Goal: Information Seeking & Learning: Compare options

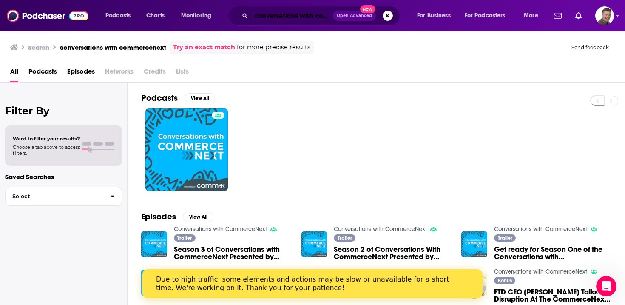
click at [283, 17] on input "conversations with commercenext" at bounding box center [292, 16] width 82 height 14
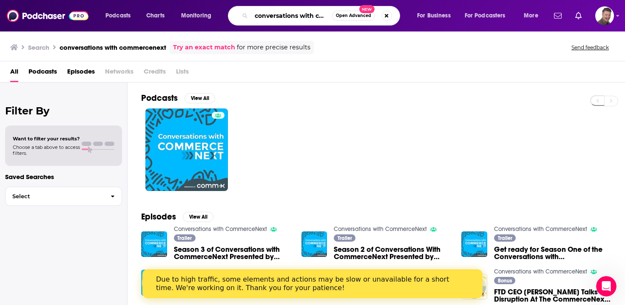
click at [283, 17] on input "conversations with commercenext" at bounding box center [291, 16] width 81 height 14
type input "this week in tech"
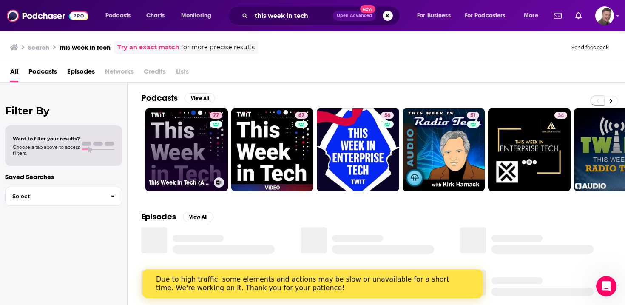
click at [197, 136] on link "77 This Week in Tech (Audio)" at bounding box center [186, 149] width 82 height 82
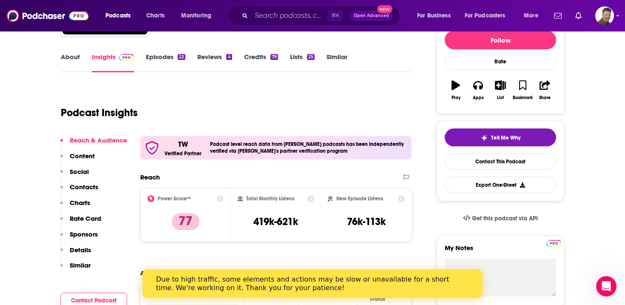
scroll to position [41, 0]
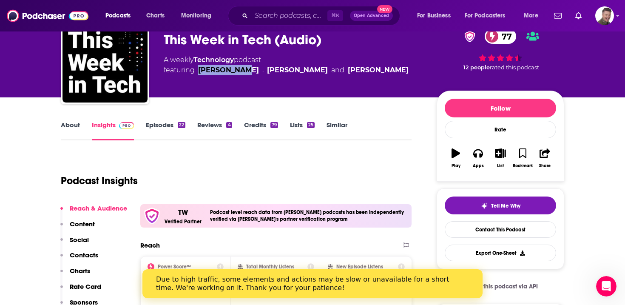
drag, startPoint x: 240, startPoint y: 71, endPoint x: 199, endPoint y: 71, distance: 41.2
click at [199, 71] on span "featuring Leo Laporte , Iain Thomson and Jason Howell" at bounding box center [286, 70] width 245 height 10
copy div "Leo Laporte"
click at [75, 129] on link "About" at bounding box center [70, 131] width 19 height 20
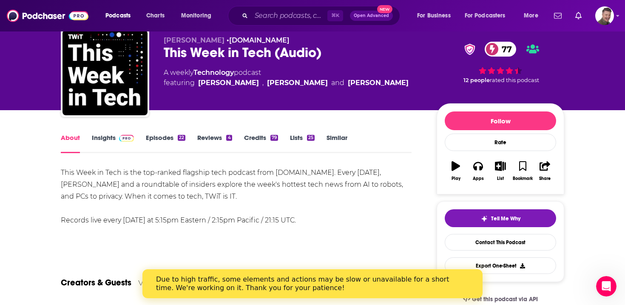
scroll to position [22, 0]
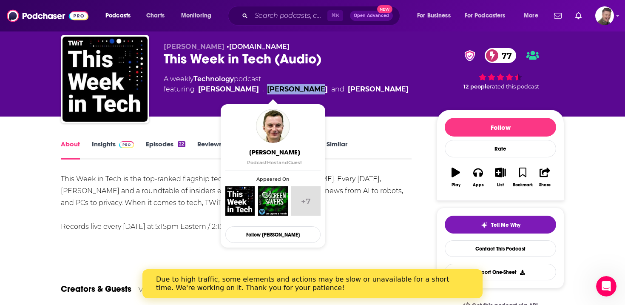
drag, startPoint x: 297, startPoint y: 91, endPoint x: 249, endPoint y: 91, distance: 48.9
click at [249, 91] on span "featuring Leo Laporte , Iain Thomson and Jason Howell" at bounding box center [286, 89] width 245 height 10
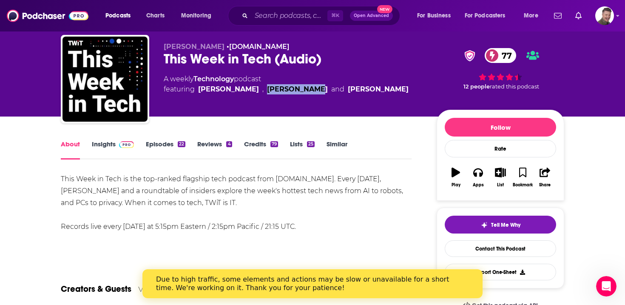
copy link "Iain Thomson"
drag, startPoint x: 370, startPoint y: 92, endPoint x: 317, endPoint y: 86, distance: 53.4
click at [317, 86] on div "A weekly Technology podcast featuring Leo Laporte , Iain Thomson and Jason Howe…" at bounding box center [293, 84] width 259 height 20
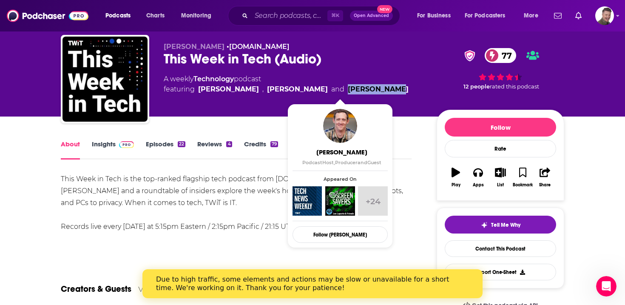
copy link "Jason Howell"
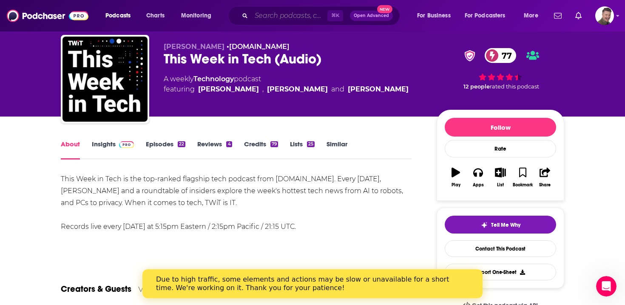
click at [304, 19] on input "Search podcasts, credits, & more..." at bounding box center [289, 16] width 76 height 14
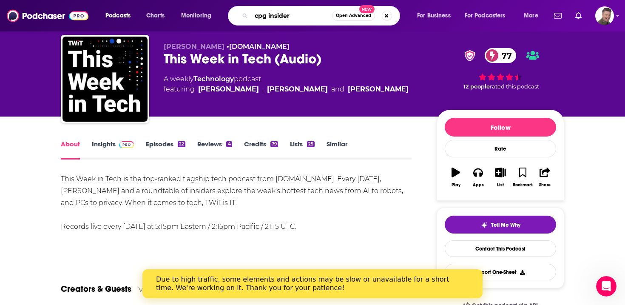
type input "cpg insiders"
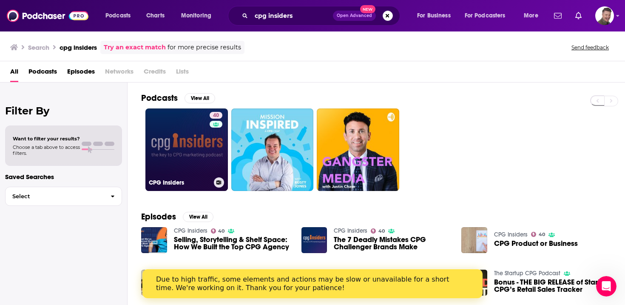
click at [175, 139] on link "40 CPG Insiders" at bounding box center [186, 149] width 82 height 82
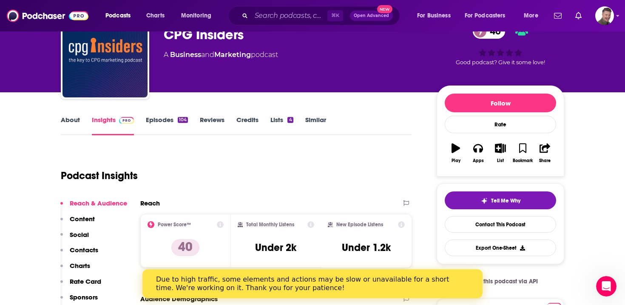
scroll to position [30, 0]
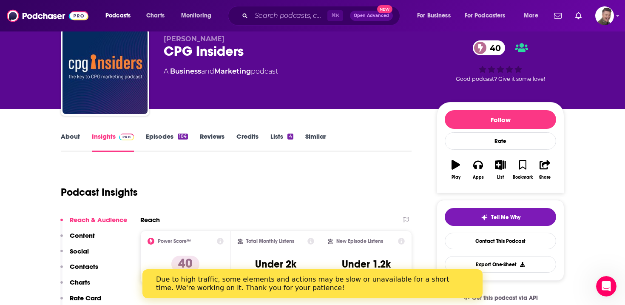
click at [69, 139] on link "About" at bounding box center [70, 142] width 19 height 20
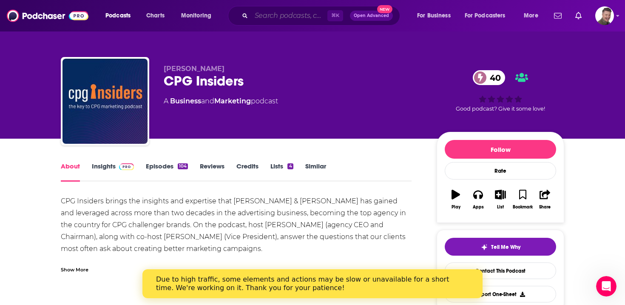
click at [255, 18] on input "Search podcasts, credits, & more..." at bounding box center [289, 16] width 76 height 14
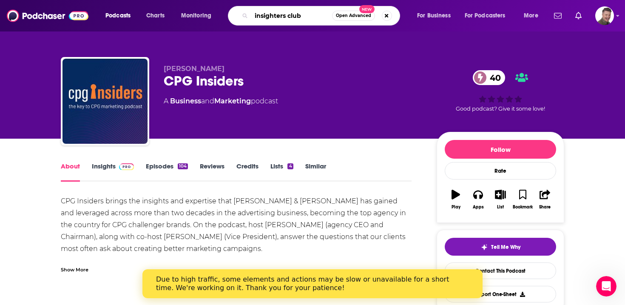
type input "insighters club"
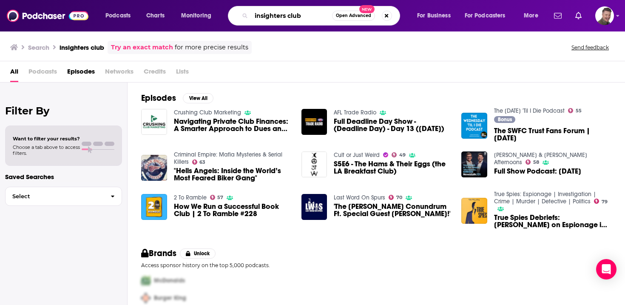
click at [309, 15] on input "insighters club" at bounding box center [291, 16] width 81 height 14
type input "s"
type input "cpg guys"
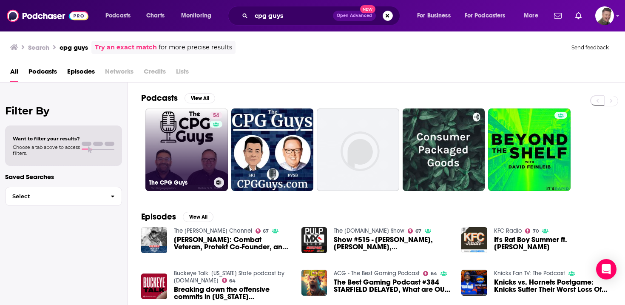
click at [192, 156] on link "54 The CPG Guys" at bounding box center [186, 149] width 82 height 82
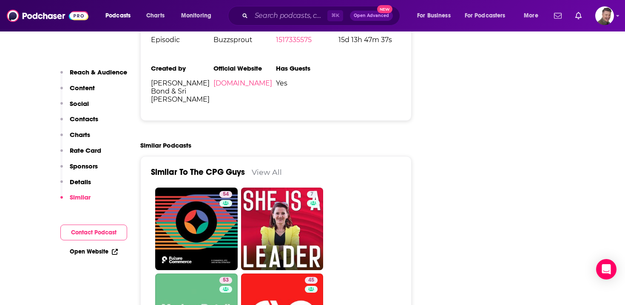
scroll to position [1500, 0]
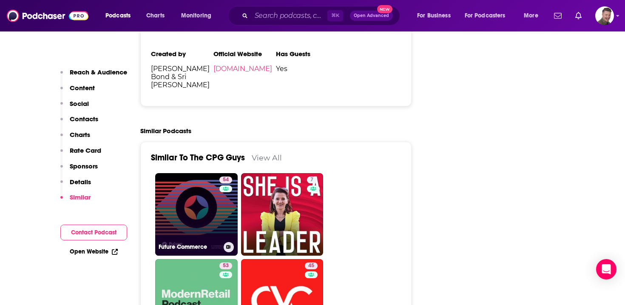
click at [196, 178] on link "54 Future Commerce" at bounding box center [196, 214] width 82 height 82
type input "[URL][DOMAIN_NAME]"
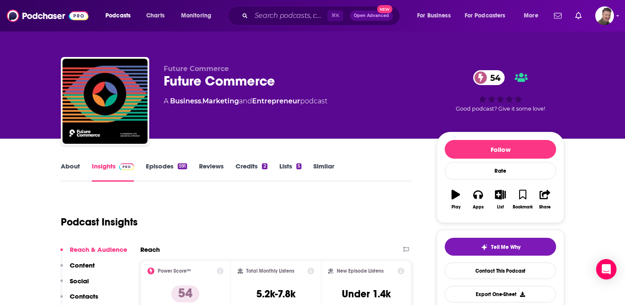
click at [72, 170] on link "About" at bounding box center [70, 172] width 19 height 20
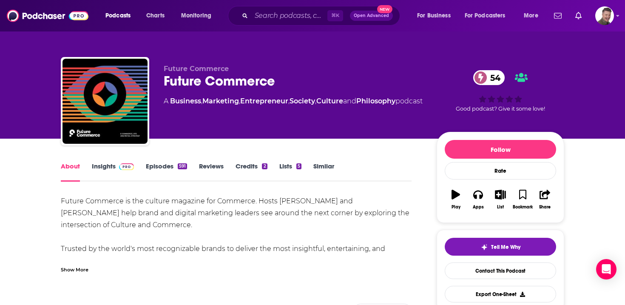
click at [110, 167] on link "Insights" at bounding box center [113, 172] width 42 height 20
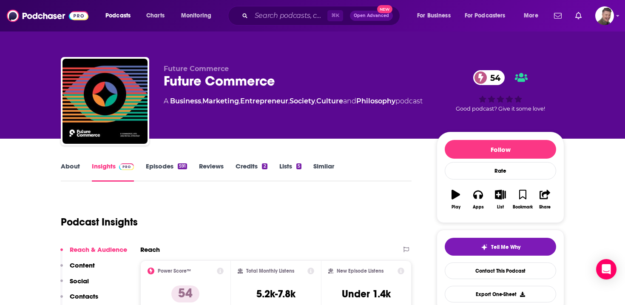
click at [74, 169] on link "About" at bounding box center [70, 172] width 19 height 20
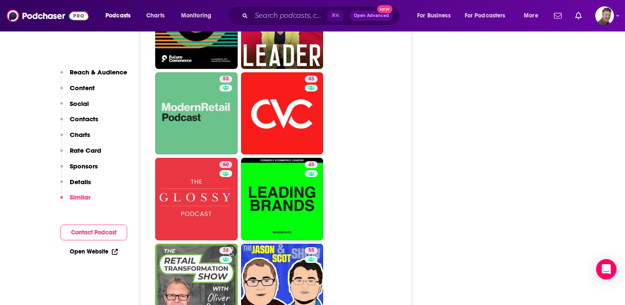
scroll to position [1687, 0]
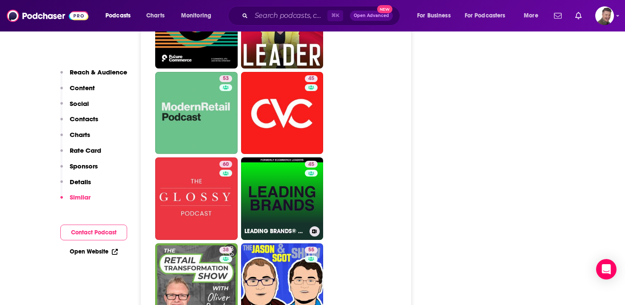
click at [292, 170] on link "45 LEADING BRANDS® — Wavebreak Podcast" at bounding box center [282, 198] width 82 height 82
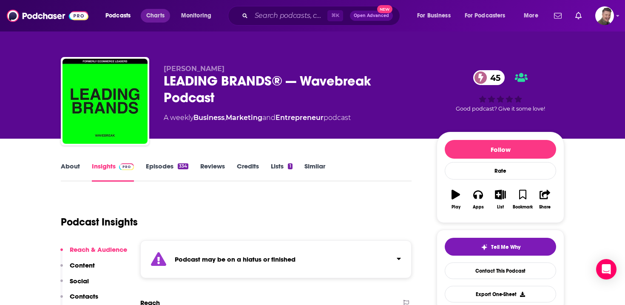
type input "[URL][DOMAIN_NAME]"
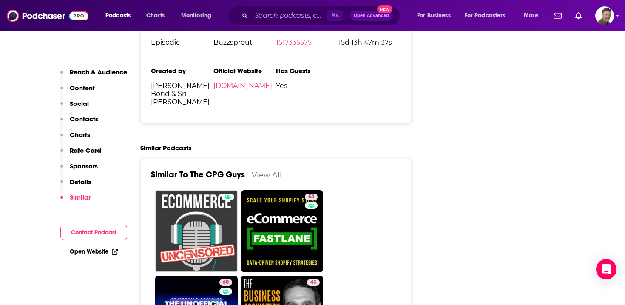
scroll to position [1362, 0]
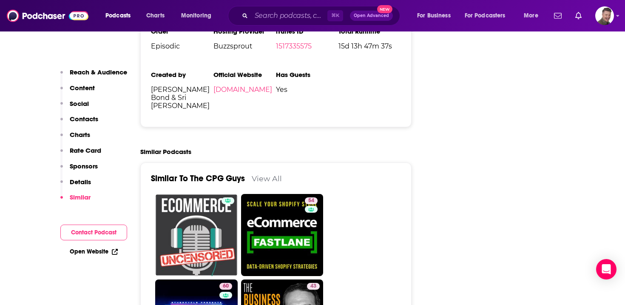
click at [263, 174] on link "View All" at bounding box center [267, 178] width 30 height 9
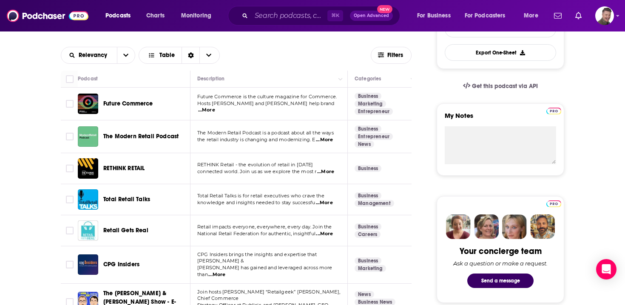
scroll to position [246, 0]
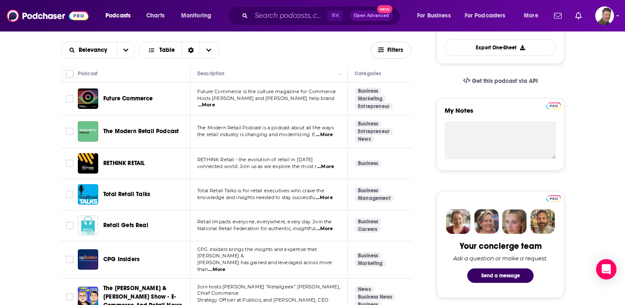
click at [385, 53] on span "Filters" at bounding box center [391, 50] width 40 height 6
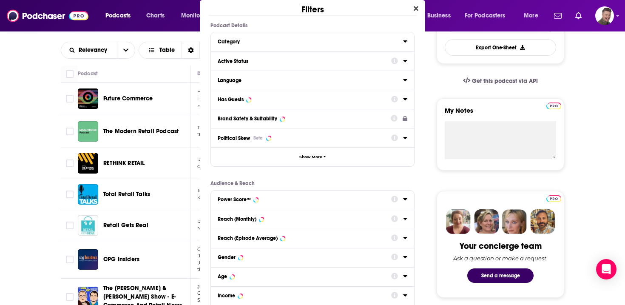
scroll to position [0, 0]
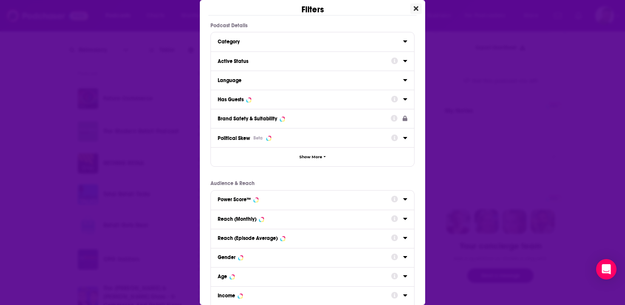
click at [419, 8] on button "Close" at bounding box center [415, 8] width 11 height 11
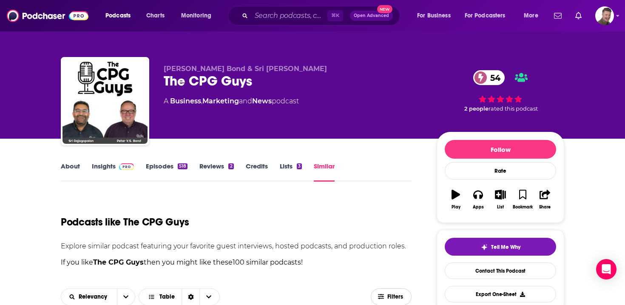
scroll to position [246, 0]
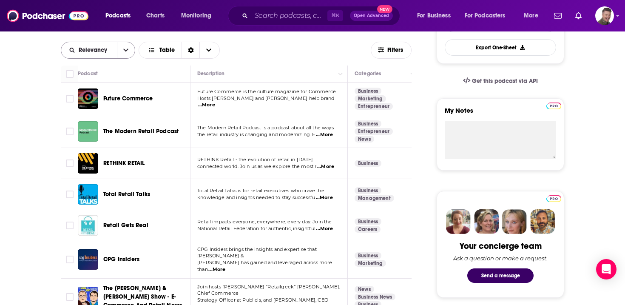
click at [128, 50] on button "open menu" at bounding box center [126, 50] width 18 height 16
click at [102, 67] on span "By Rating" at bounding box center [103, 65] width 50 height 5
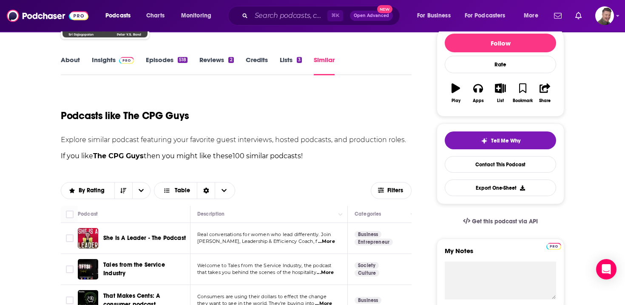
scroll to position [108, 0]
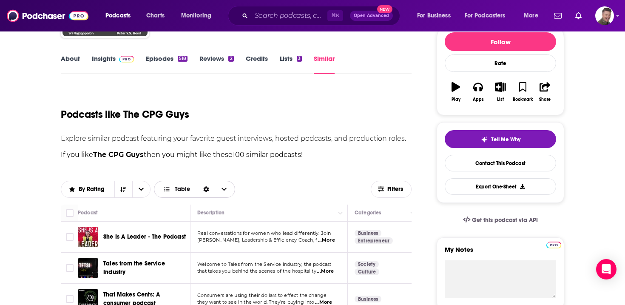
click at [183, 190] on span "Table" at bounding box center [182, 189] width 15 height 6
click at [185, 218] on span "Gallery" at bounding box center [199, 218] width 57 height 5
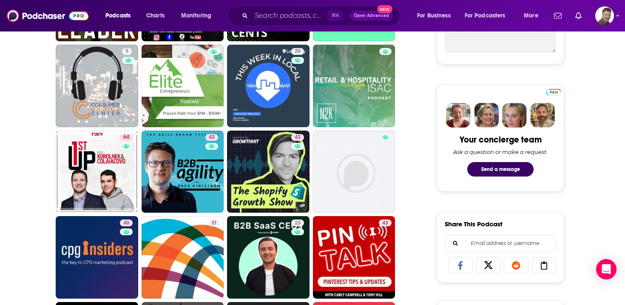
scroll to position [354, 0]
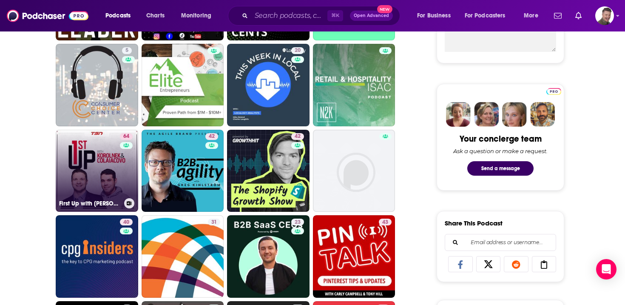
click at [123, 169] on div "64" at bounding box center [127, 165] width 15 height 65
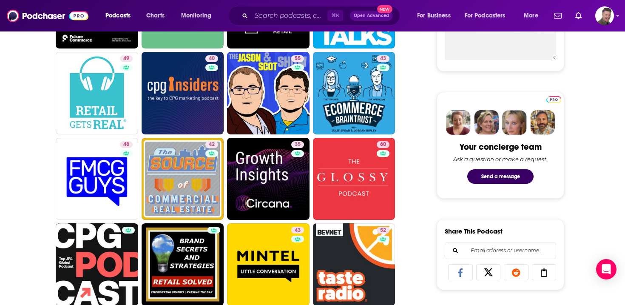
scroll to position [266, 0]
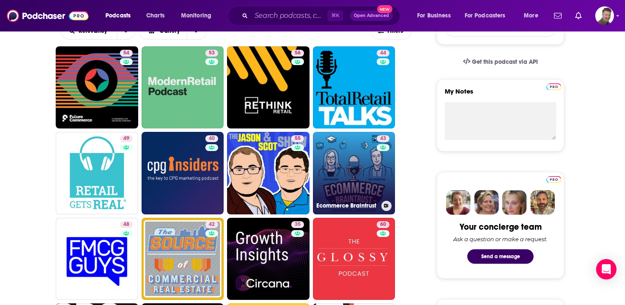
click at [339, 162] on link "43 Ecommerce Braintrust" at bounding box center [354, 173] width 82 height 82
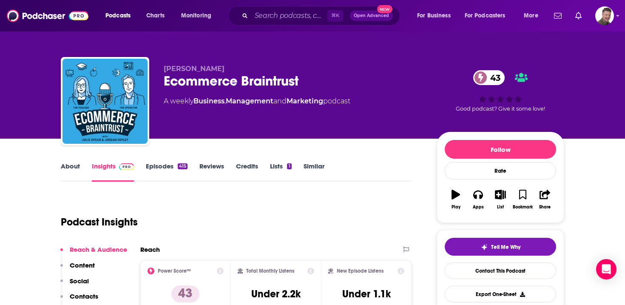
click at [76, 167] on link "About" at bounding box center [70, 172] width 19 height 20
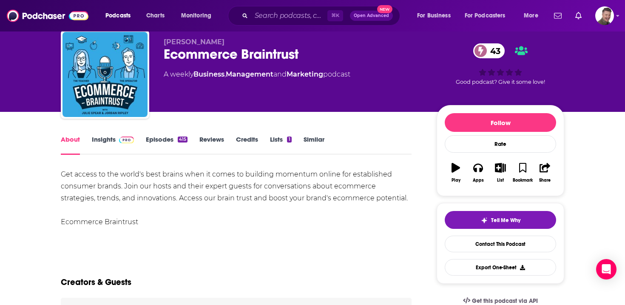
scroll to position [23, 0]
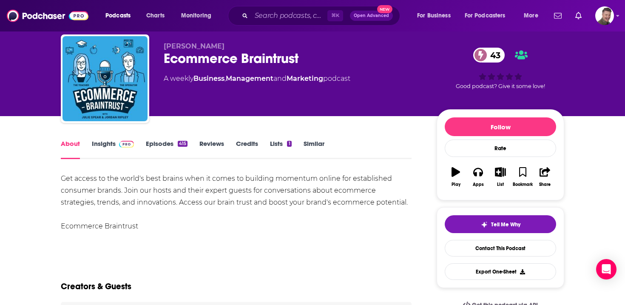
click at [103, 143] on link "Insights" at bounding box center [113, 149] width 42 height 20
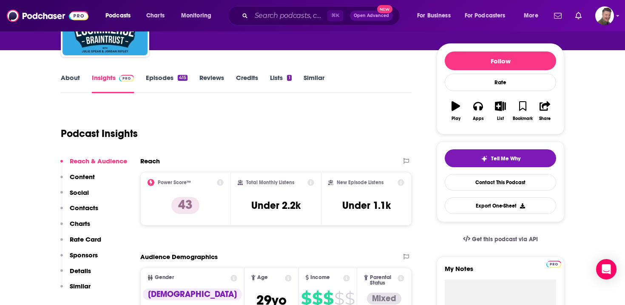
click at [87, 204] on p "Contacts" at bounding box center [84, 208] width 28 height 8
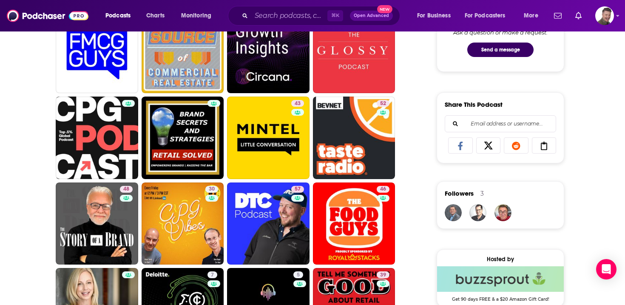
scroll to position [473, 0]
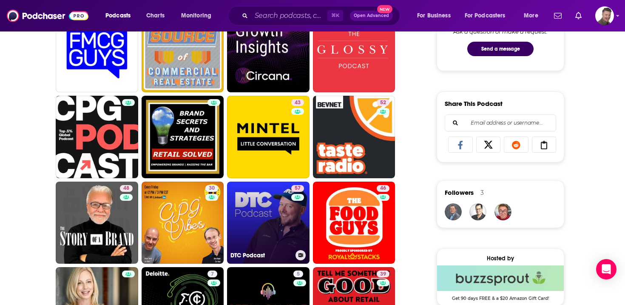
click at [250, 216] on link "57 DTC Podcast" at bounding box center [268, 222] width 82 height 82
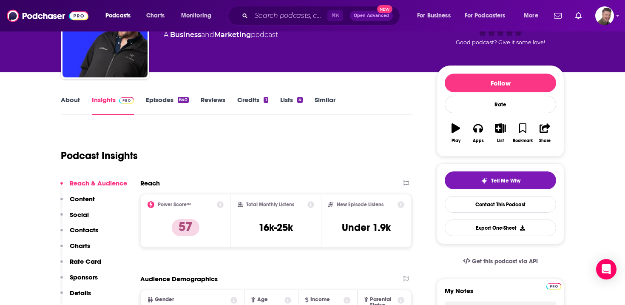
scroll to position [90, 0]
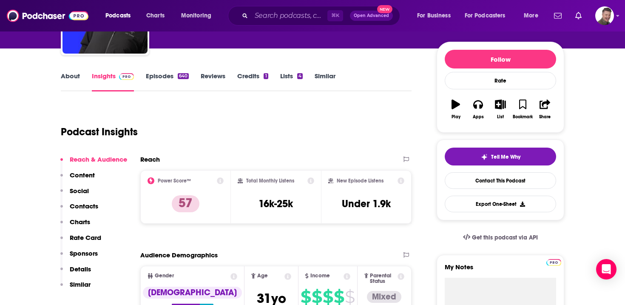
click at [69, 80] on link "About" at bounding box center [70, 82] width 19 height 20
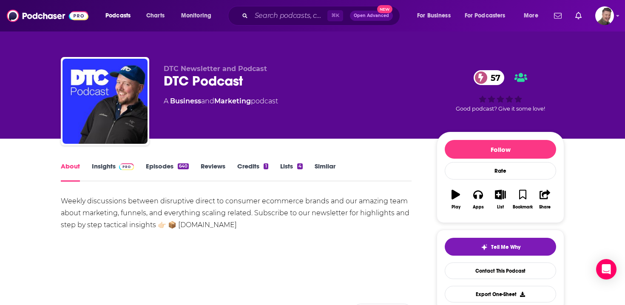
click at [106, 169] on link "Insights" at bounding box center [113, 172] width 42 height 20
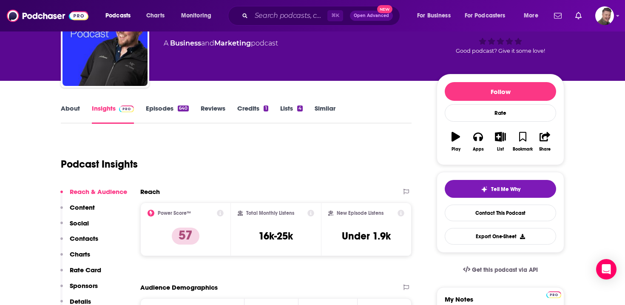
click at [93, 238] on p "Contacts" at bounding box center [84, 238] width 28 height 8
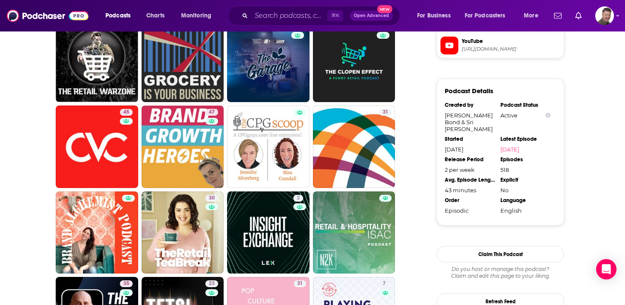
scroll to position [904, 0]
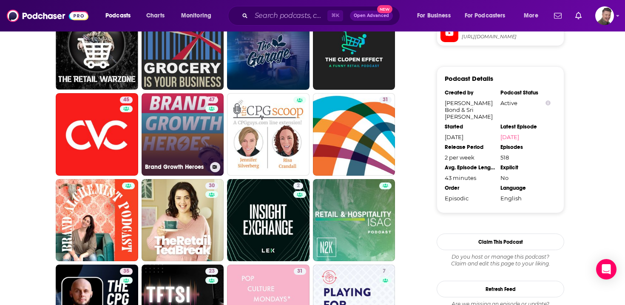
click at [185, 121] on link "47 Brand Growth Heroes" at bounding box center [182, 134] width 82 height 82
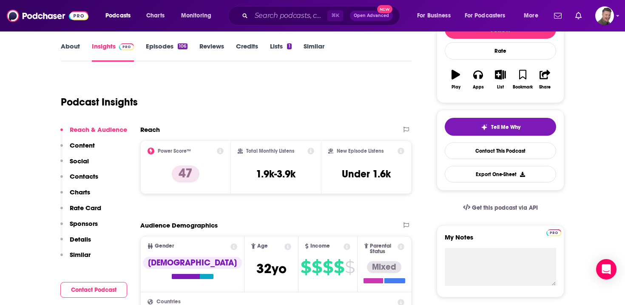
scroll to position [121, 0]
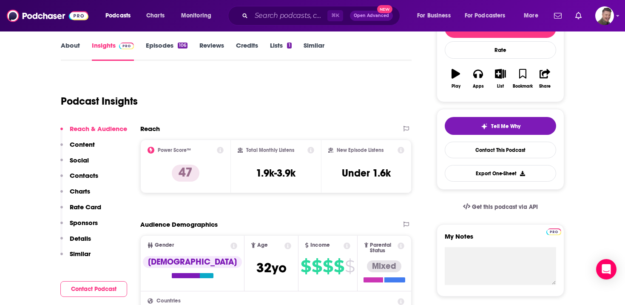
click at [73, 48] on link "About" at bounding box center [70, 51] width 19 height 20
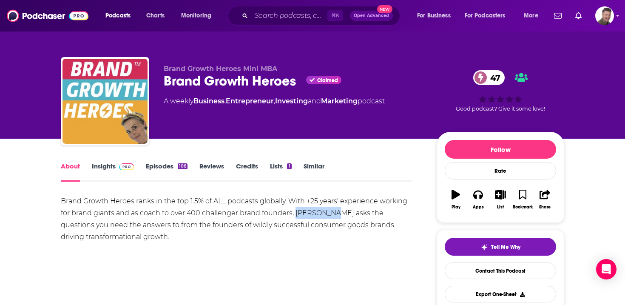
drag, startPoint x: 327, startPoint y: 213, endPoint x: 295, endPoint y: 213, distance: 31.4
click at [295, 213] on div "Brand Growth Heroes ranks in the top 1.5% of ALL podcasts globally. With +25 ye…" at bounding box center [236, 219] width 351 height 48
copy div "[PERSON_NAME]"
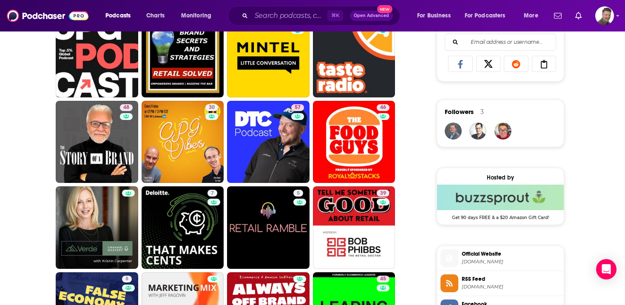
scroll to position [550, 0]
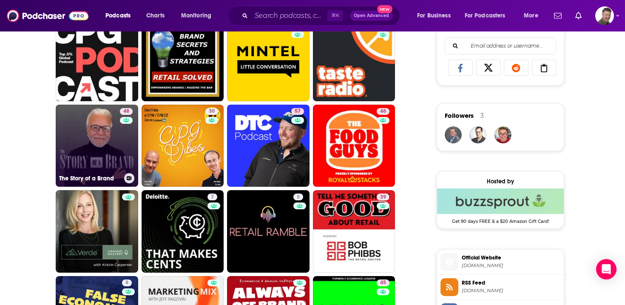
click at [108, 158] on link "48 The Story of a Brand" at bounding box center [97, 146] width 82 height 82
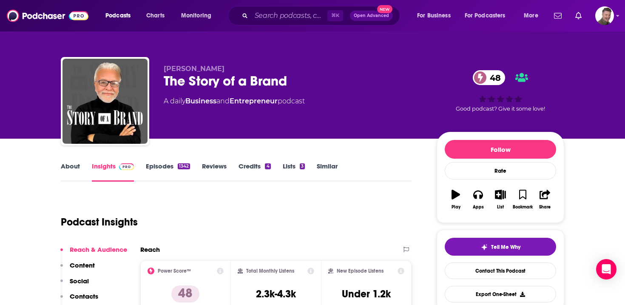
click at [68, 167] on link "About" at bounding box center [70, 172] width 19 height 20
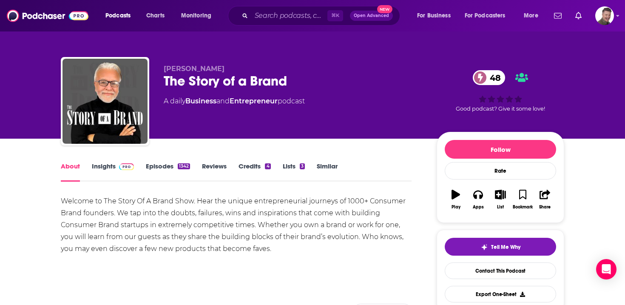
click at [101, 167] on link "Insights" at bounding box center [113, 172] width 42 height 20
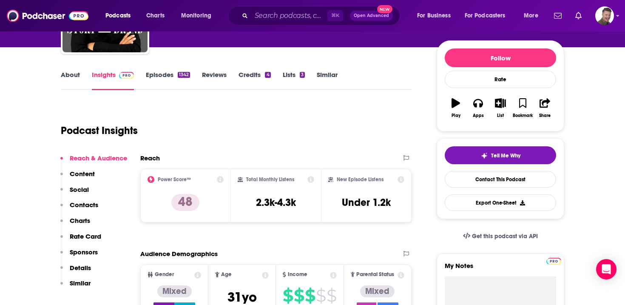
scroll to position [93, 0]
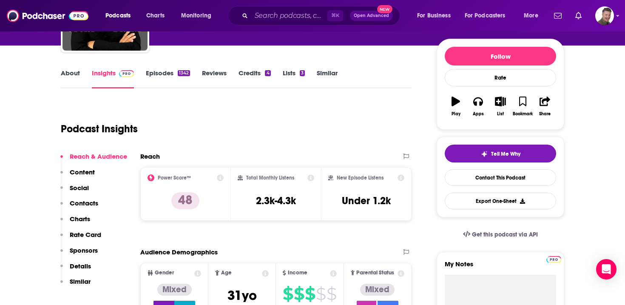
click at [94, 202] on p "Contacts" at bounding box center [84, 203] width 28 height 8
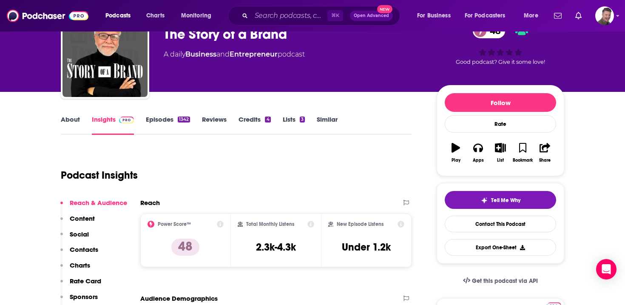
scroll to position [0, 0]
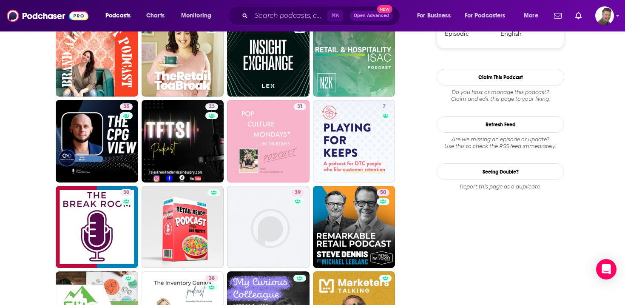
scroll to position [1072, 0]
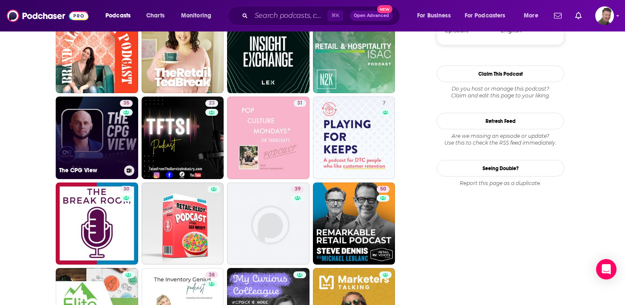
click at [100, 144] on link "35 The CPG View" at bounding box center [97, 137] width 82 height 82
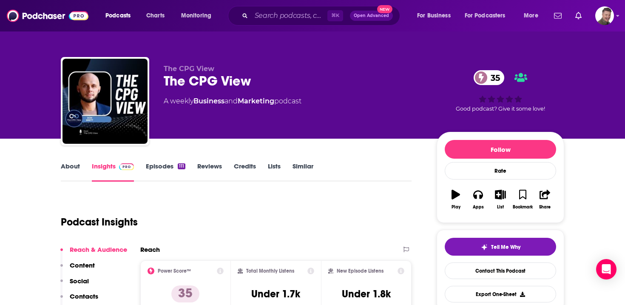
click at [67, 167] on link "About" at bounding box center [70, 172] width 19 height 20
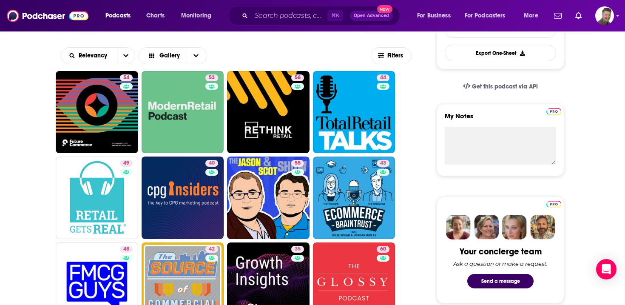
scroll to position [238, 0]
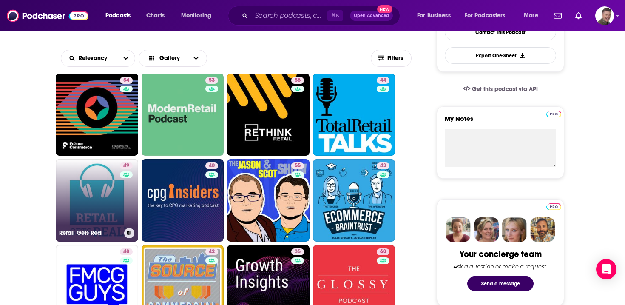
click at [93, 211] on link "49 Retail Gets Real" at bounding box center [97, 200] width 82 height 82
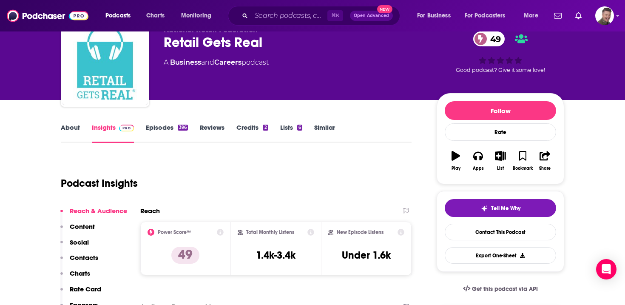
scroll to position [42, 0]
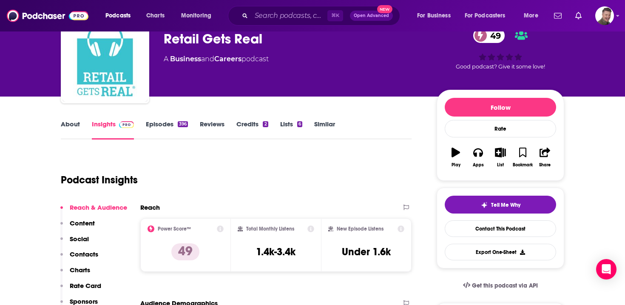
click at [91, 222] on p "Content" at bounding box center [82, 223] width 25 height 8
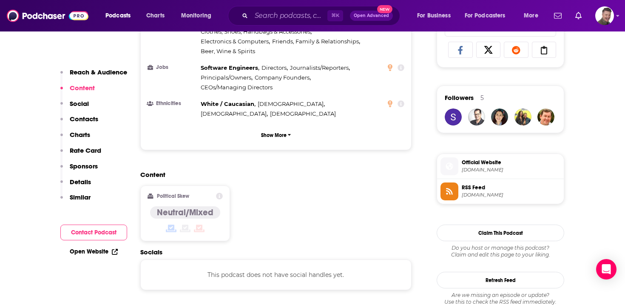
scroll to position [570, 0]
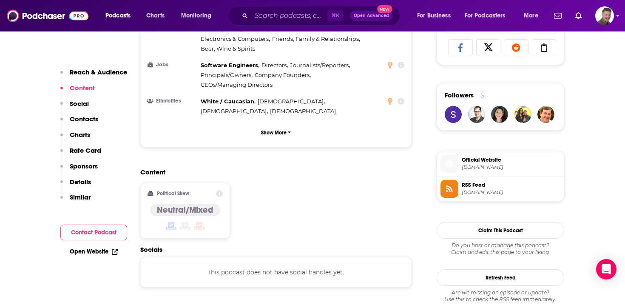
click at [85, 119] on p "Contacts" at bounding box center [84, 119] width 28 height 8
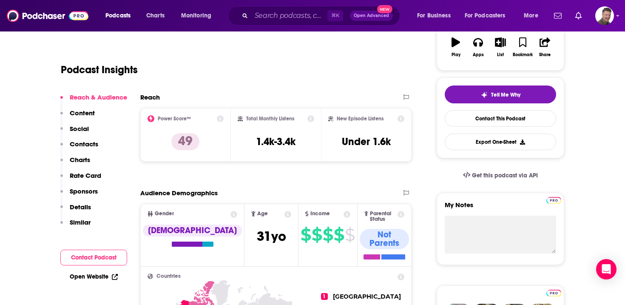
scroll to position [0, 0]
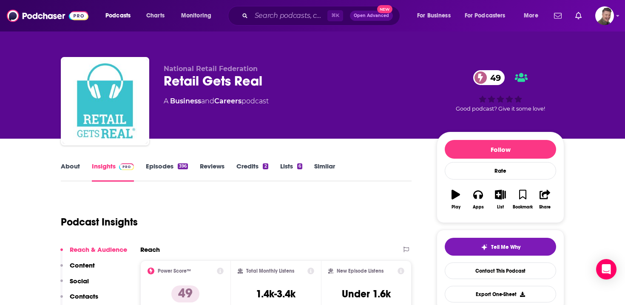
click at [69, 164] on link "About" at bounding box center [70, 172] width 19 height 20
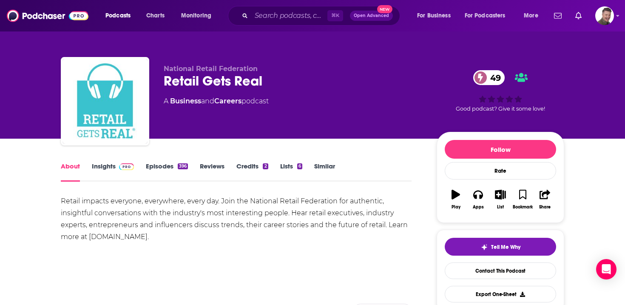
click at [109, 166] on link "Insights" at bounding box center [113, 172] width 42 height 20
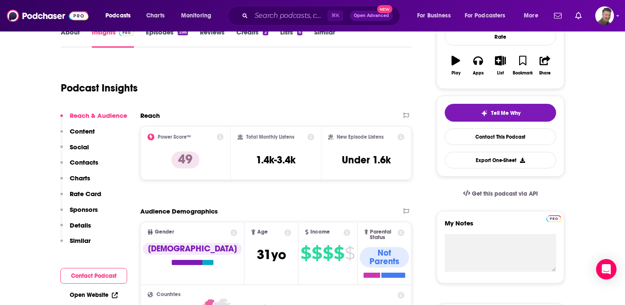
scroll to position [135, 0]
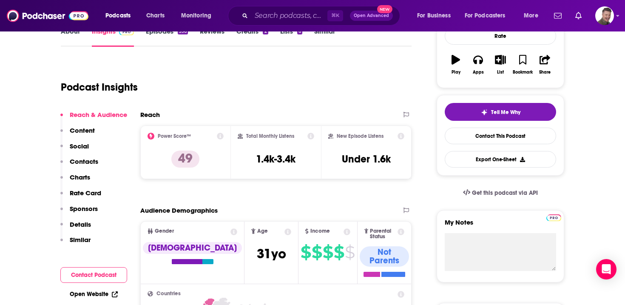
click at [83, 164] on p "Contacts" at bounding box center [84, 161] width 28 height 8
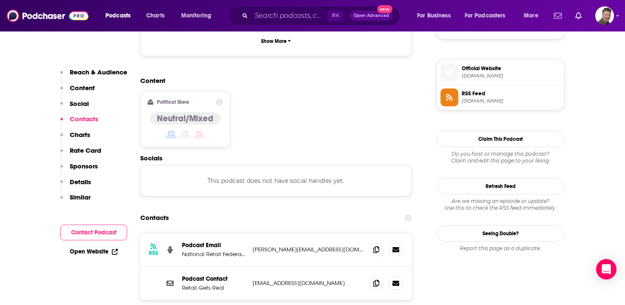
scroll to position [704, 0]
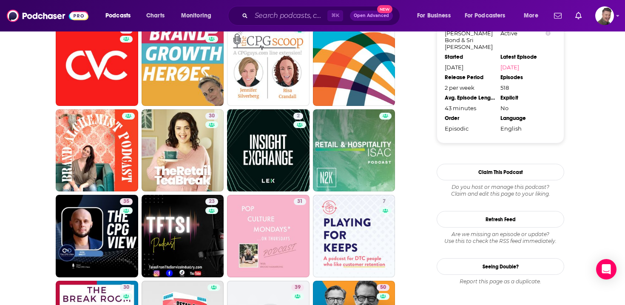
scroll to position [1005, 0]
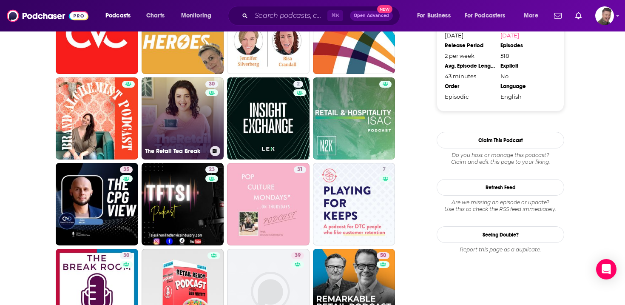
click at [188, 116] on link "30 The Retail Tea Break" at bounding box center [182, 118] width 82 height 82
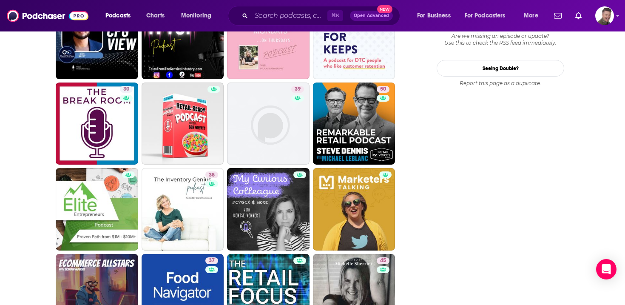
scroll to position [1173, 0]
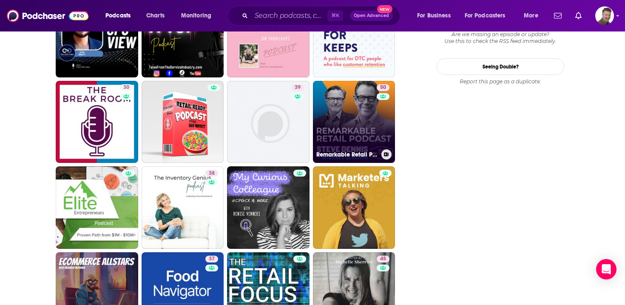
click at [360, 131] on link "50 Remarkable Retail Podcast" at bounding box center [354, 122] width 82 height 82
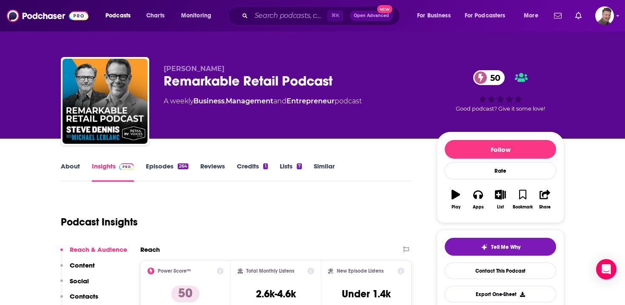
click at [65, 171] on link "About" at bounding box center [70, 172] width 19 height 20
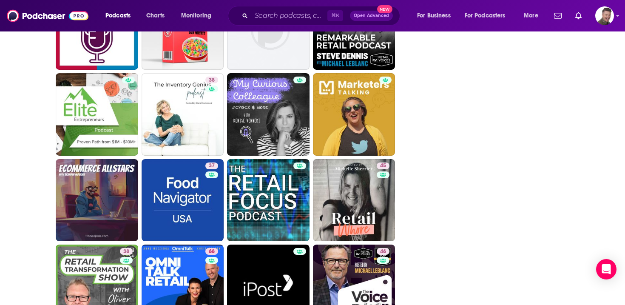
scroll to position [1269, 0]
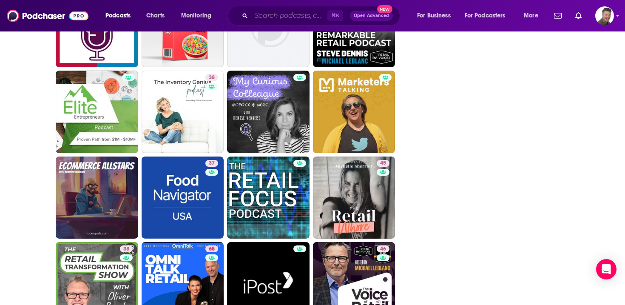
click at [279, 15] on input "Search podcasts, credits, & more..." at bounding box center [289, 16] width 76 height 14
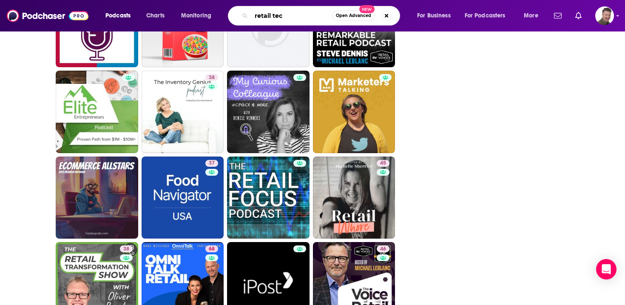
type input "retail tech"
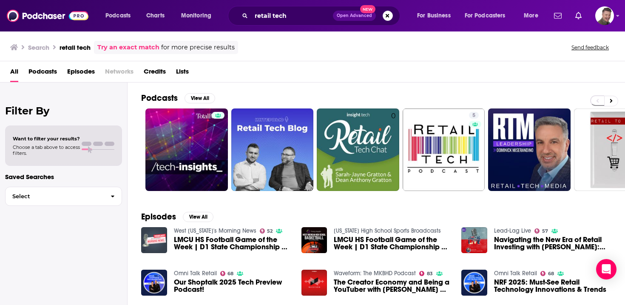
click at [45, 70] on span "Podcasts" at bounding box center [42, 73] width 28 height 17
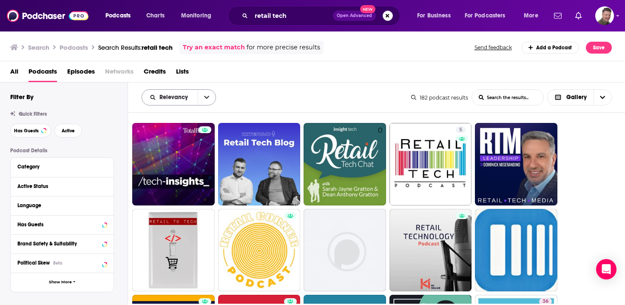
click at [205, 98] on icon "open menu" at bounding box center [206, 97] width 5 height 6
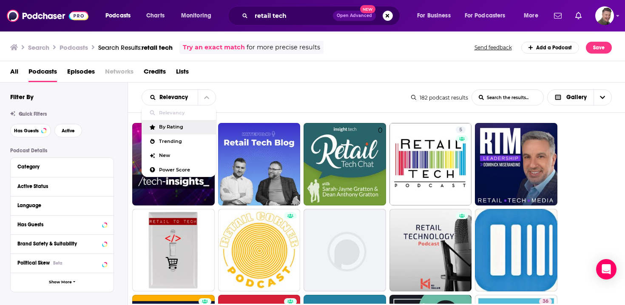
click at [190, 125] on span "By Rating" at bounding box center [184, 126] width 50 height 5
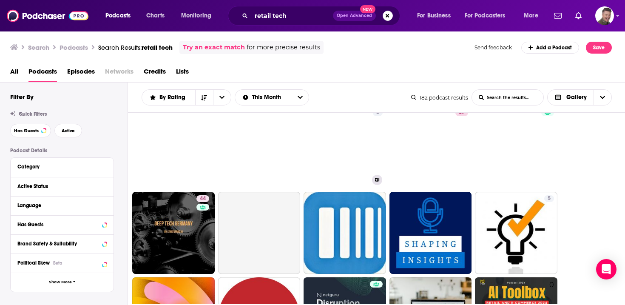
scroll to position [236, 0]
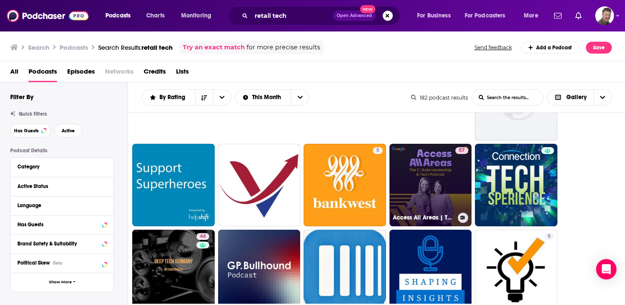
click at [444, 178] on link "57 Access All Areas | The C-Suite Leadership & Tech Podcast von [PERSON_NAME] u…" at bounding box center [430, 185] width 82 height 82
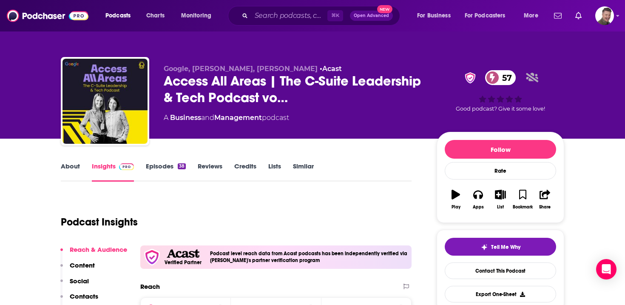
click at [74, 171] on link "About" at bounding box center [70, 172] width 19 height 20
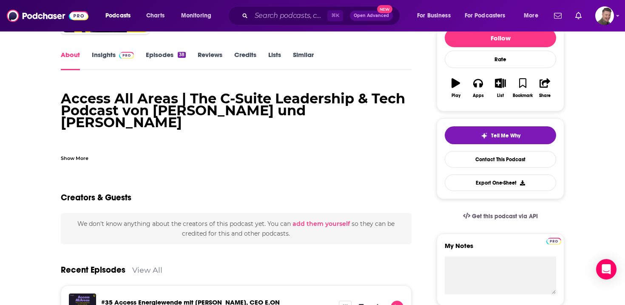
scroll to position [112, 0]
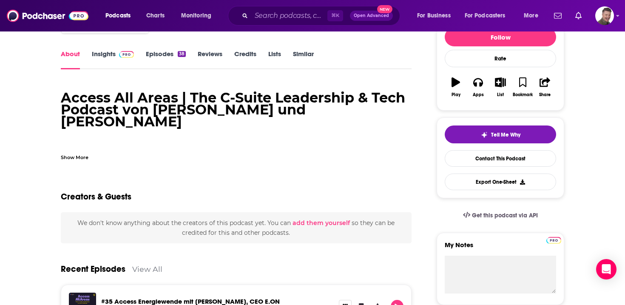
click at [73, 158] on div "Show More" at bounding box center [75, 157] width 28 height 8
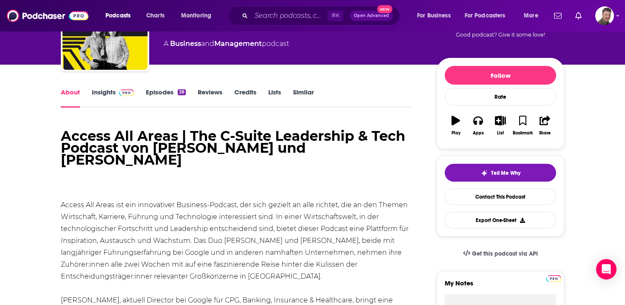
scroll to position [0, 0]
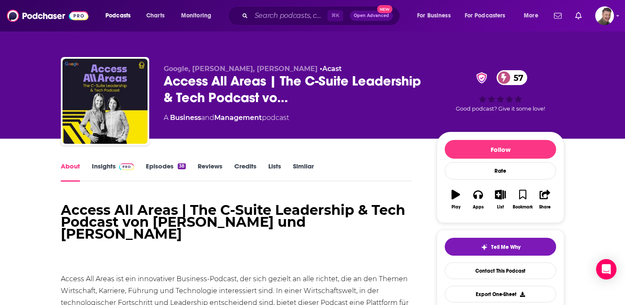
click at [99, 166] on link "Insights" at bounding box center [113, 172] width 42 height 20
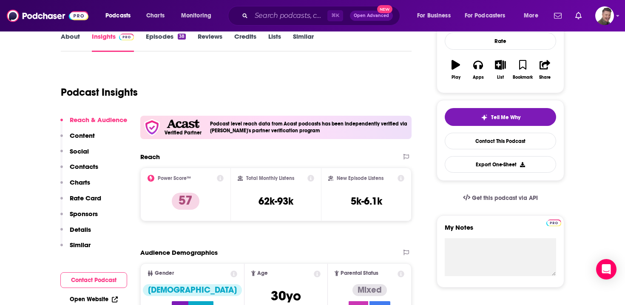
scroll to position [132, 0]
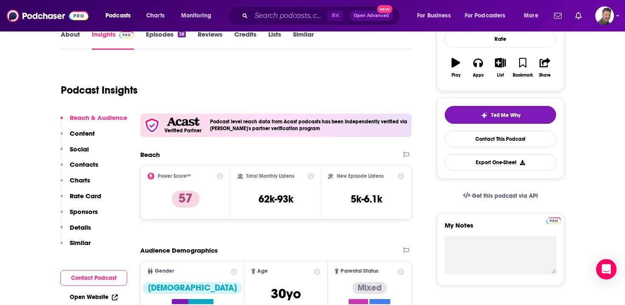
click at [92, 137] on p "Content" at bounding box center [82, 133] width 25 height 8
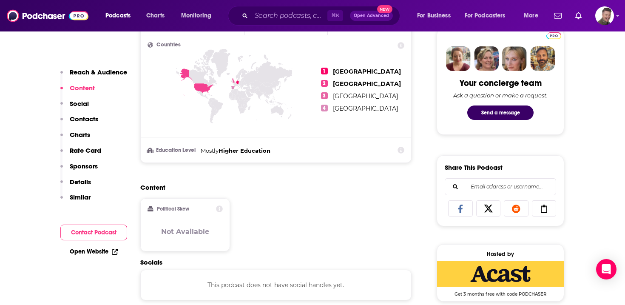
scroll to position [474, 0]
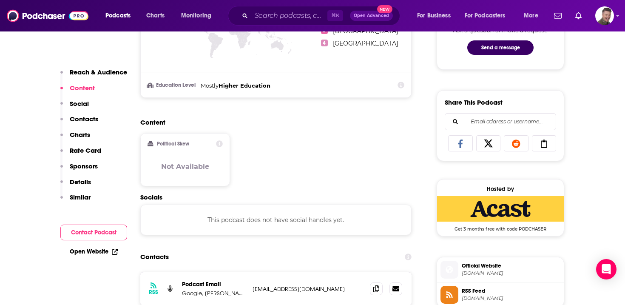
click at [85, 119] on p "Contacts" at bounding box center [84, 119] width 28 height 8
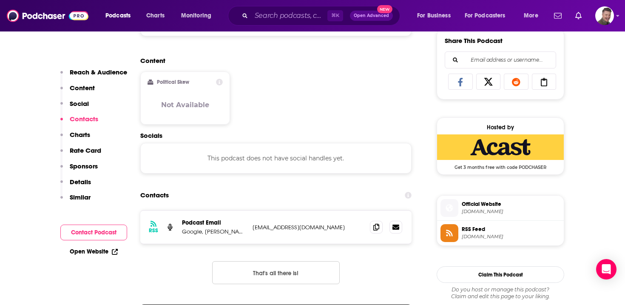
scroll to position [605, 0]
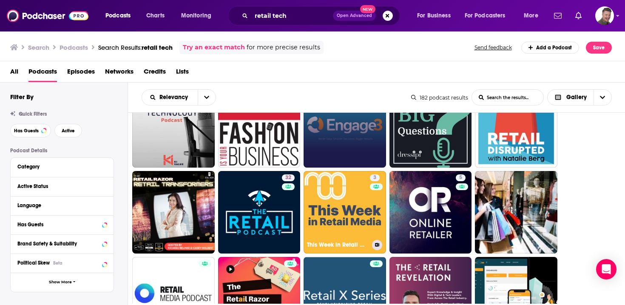
scroll to position [168, 0]
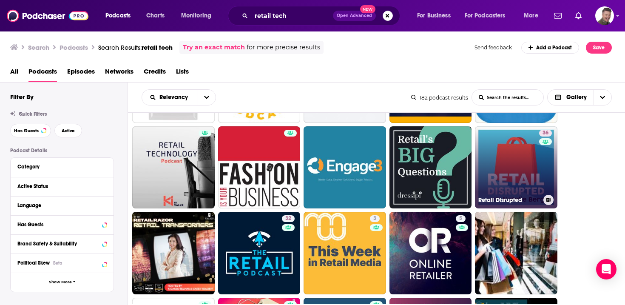
click at [552, 146] on div "36" at bounding box center [546, 162] width 15 height 65
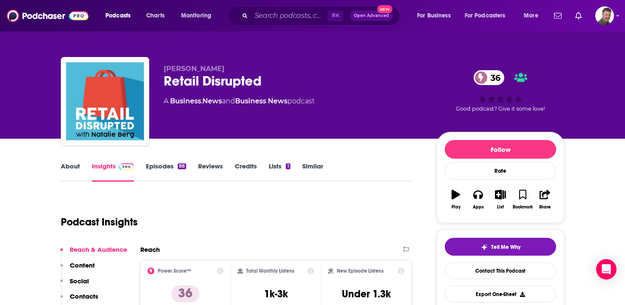
click at [76, 164] on link "About" at bounding box center [70, 172] width 19 height 20
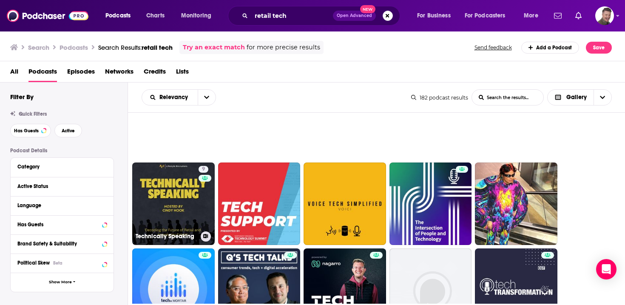
scroll to position [719, 0]
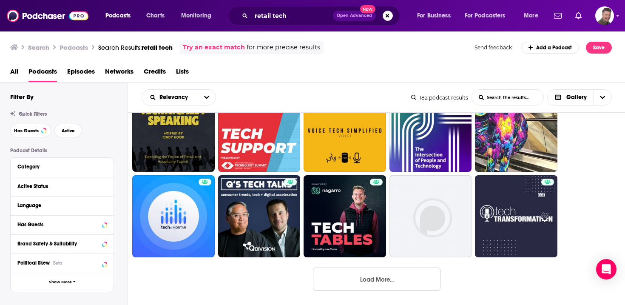
click at [374, 278] on button "Load More..." at bounding box center [376, 278] width 127 height 23
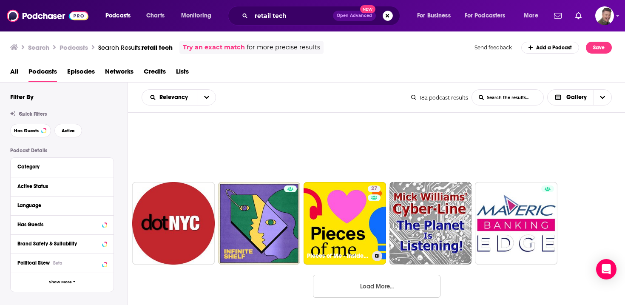
scroll to position [1576, 0]
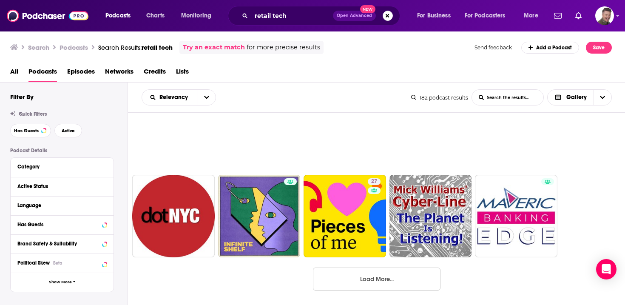
click at [363, 277] on button "Load More..." at bounding box center [376, 278] width 127 height 23
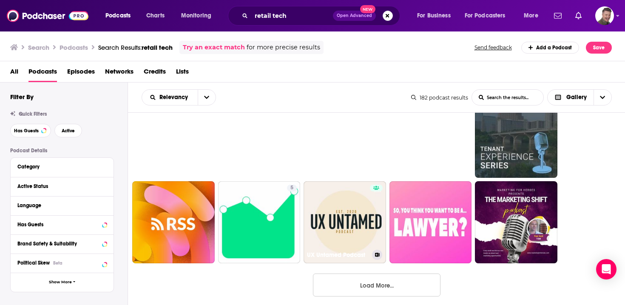
scroll to position [2432, 0]
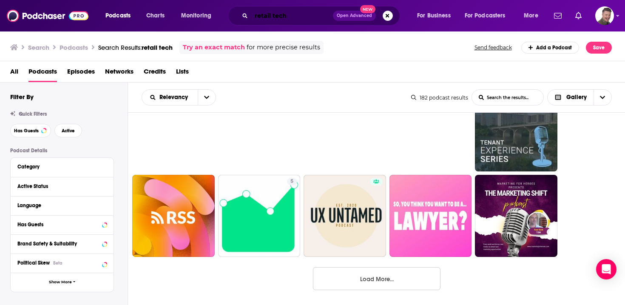
click at [292, 20] on input "retail tech" at bounding box center [292, 16] width 82 height 14
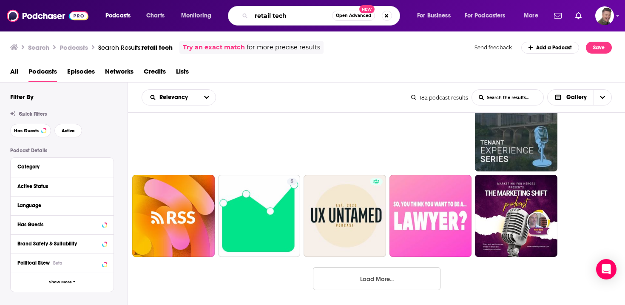
click at [292, 20] on input "retail tech" at bounding box center [291, 16] width 81 height 14
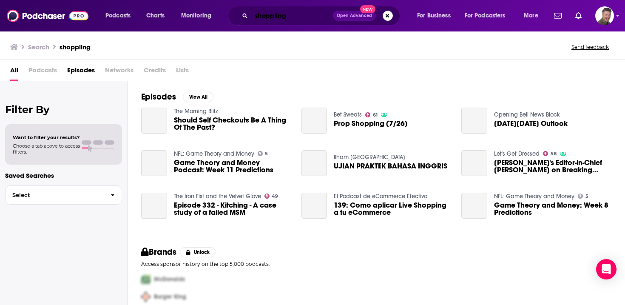
click at [277, 14] on input "shoppiing" at bounding box center [292, 16] width 82 height 14
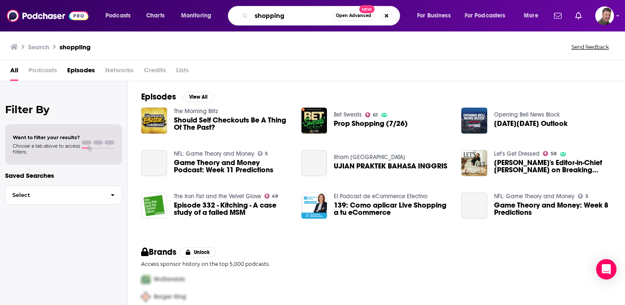
type input "shopping"
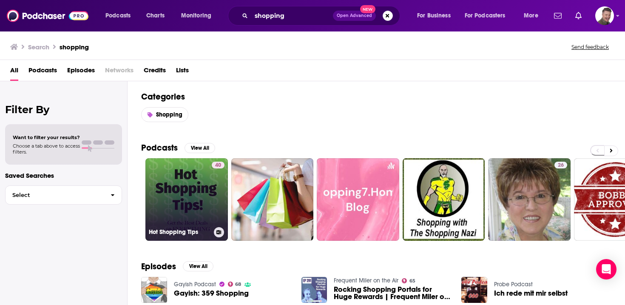
click at [194, 192] on link "40 Hot Shopping Tips" at bounding box center [186, 199] width 82 height 82
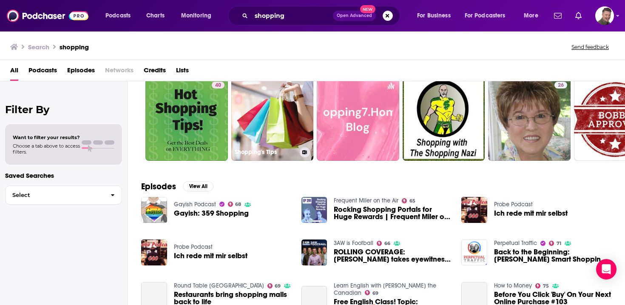
scroll to position [106, 0]
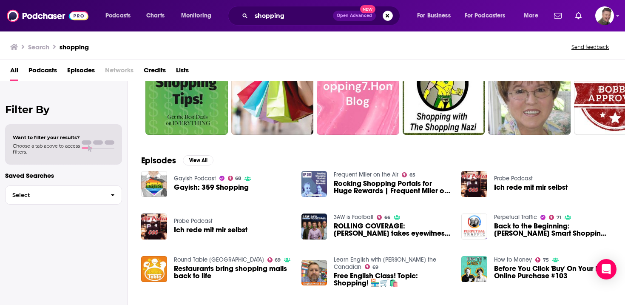
click at [50, 71] on span "Podcasts" at bounding box center [42, 71] width 28 height 17
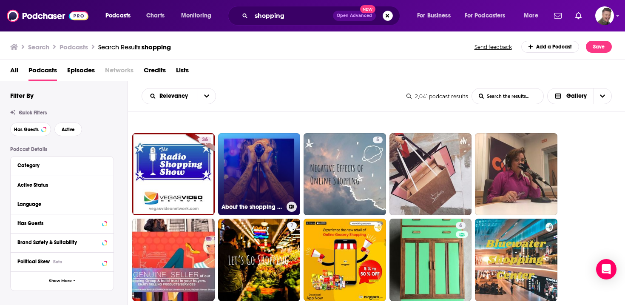
scroll to position [719, 0]
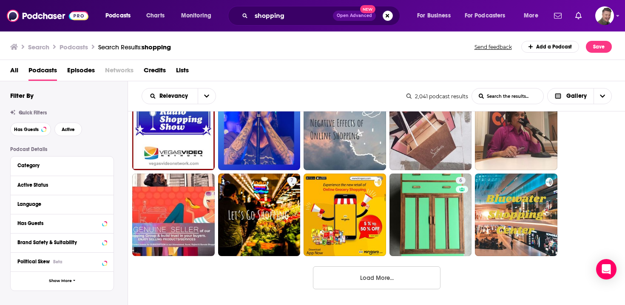
click at [384, 277] on button "Load More..." at bounding box center [376, 277] width 127 height 23
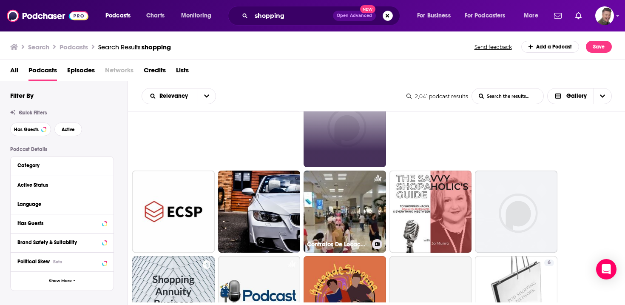
scroll to position [1576, 0]
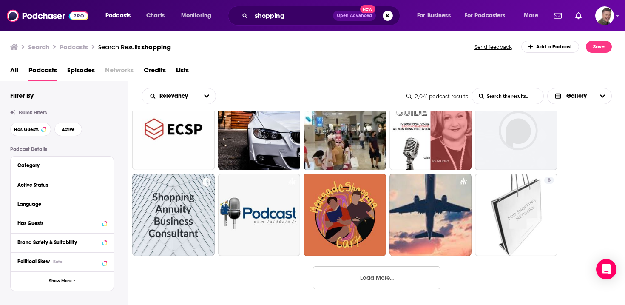
click at [366, 277] on button "Load More..." at bounding box center [376, 277] width 127 height 23
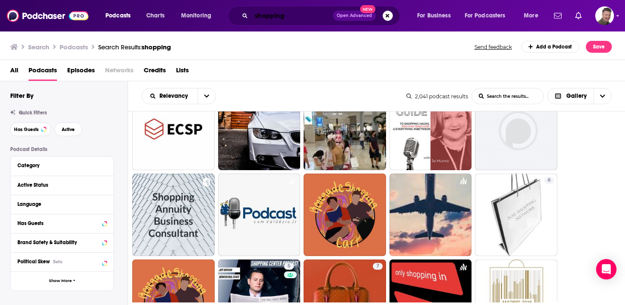
click at [309, 18] on input "shopping" at bounding box center [292, 16] width 82 height 14
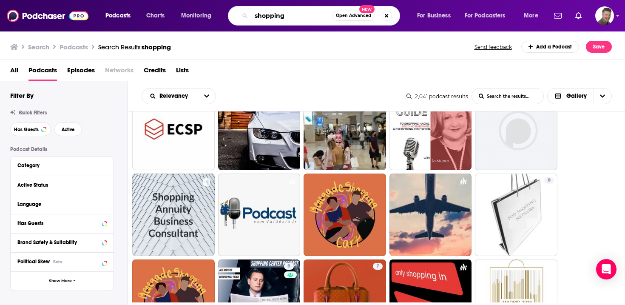
click at [254, 18] on input "shopping" at bounding box center [291, 16] width 81 height 14
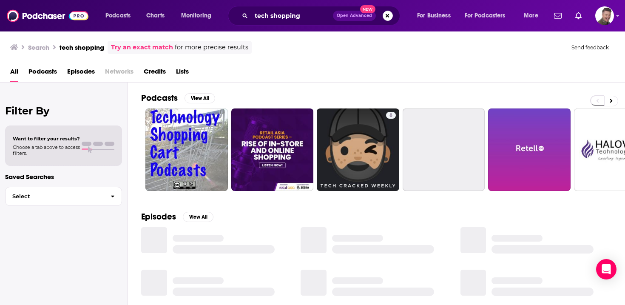
click at [44, 72] on span "Podcasts" at bounding box center [42, 73] width 28 height 17
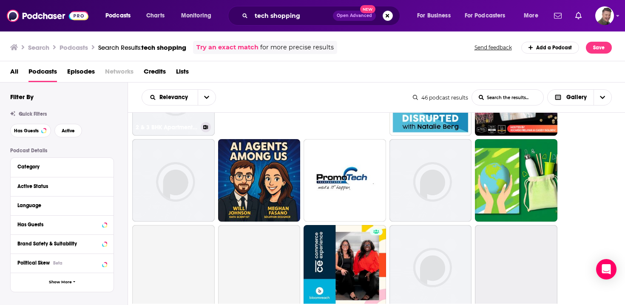
scroll to position [425, 0]
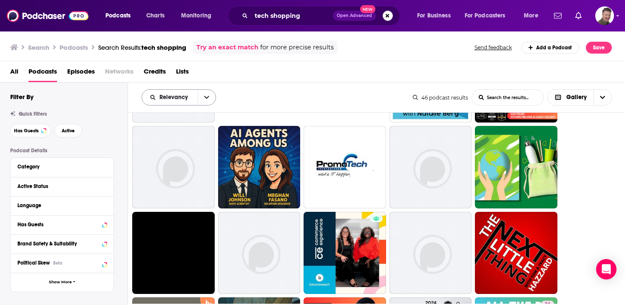
click at [209, 99] on icon "open menu" at bounding box center [206, 97] width 5 height 6
click at [179, 129] on span "By Rating" at bounding box center [184, 126] width 50 height 5
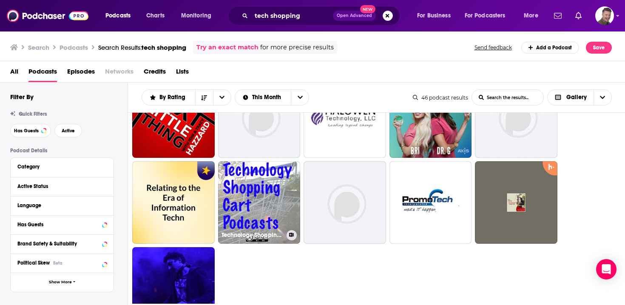
scroll to position [719, 0]
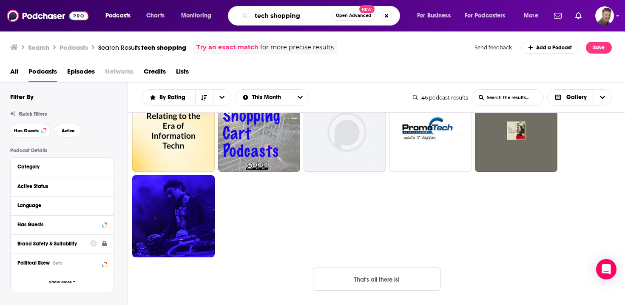
click at [269, 17] on input "tech shopping" at bounding box center [291, 16] width 81 height 14
type input "wirecutter show"
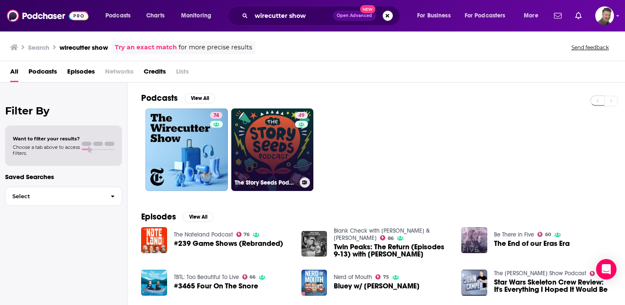
click at [294, 160] on link "49 The Story Seeds Podcast" at bounding box center [272, 149] width 82 height 82
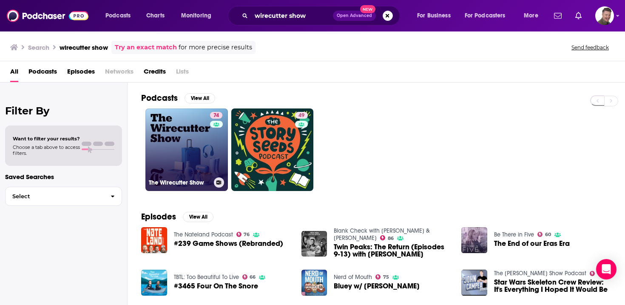
click at [187, 153] on link "74 The Wirecutter Show" at bounding box center [186, 149] width 82 height 82
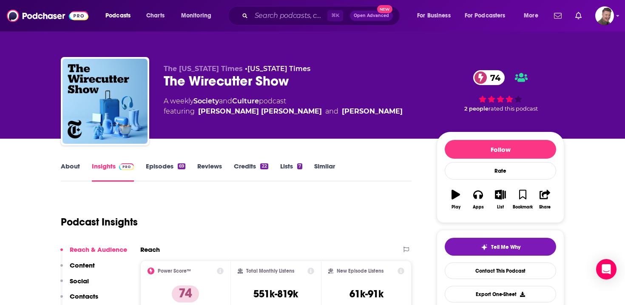
click at [74, 165] on link "About" at bounding box center [70, 172] width 19 height 20
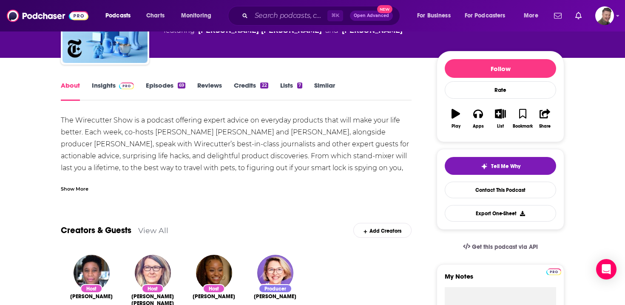
scroll to position [80, 0]
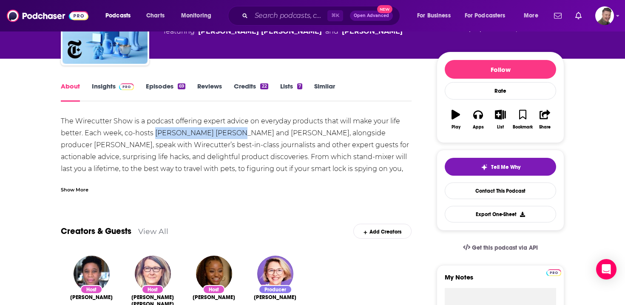
drag, startPoint x: 221, startPoint y: 134, endPoint x: 156, endPoint y: 137, distance: 65.1
click at [156, 137] on div "The Wirecutter Show is a podcast offering expert advice on everyday products th…" at bounding box center [236, 156] width 351 height 83
copy div "[PERSON_NAME] [PERSON_NAME]"
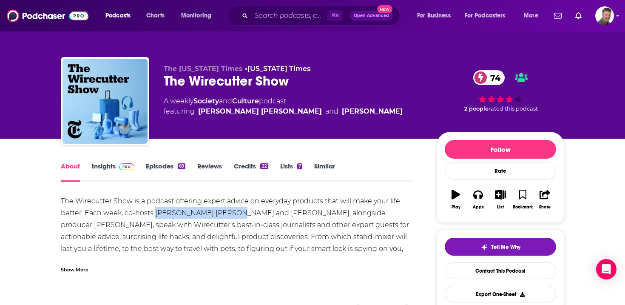
click at [104, 167] on link "Insights" at bounding box center [113, 172] width 42 height 20
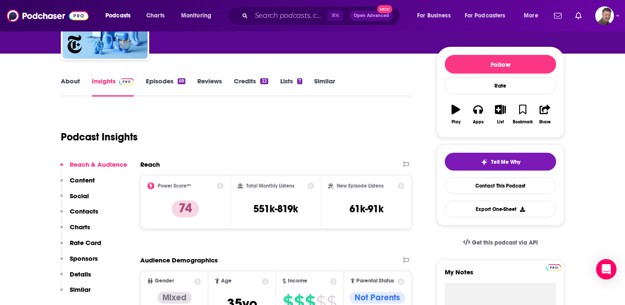
scroll to position [85, 0]
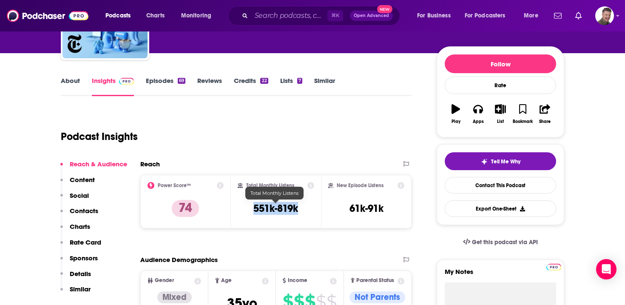
drag, startPoint x: 302, startPoint y: 208, endPoint x: 252, endPoint y: 209, distance: 50.6
click at [252, 209] on div "Total Monthly Listens 551k-819k" at bounding box center [276, 201] width 77 height 39
copy h3 "551k-819k"
click at [275, 20] on input "Search podcasts, credits, & more..." at bounding box center [289, 16] width 76 height 14
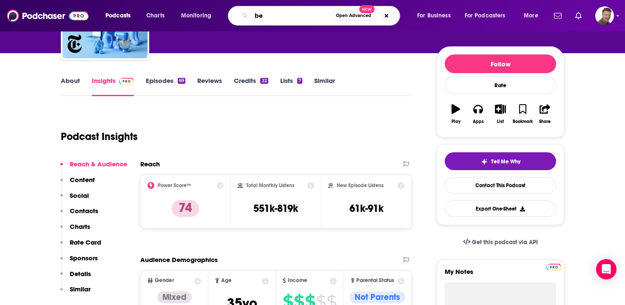
type input "b"
type input "vergecast"
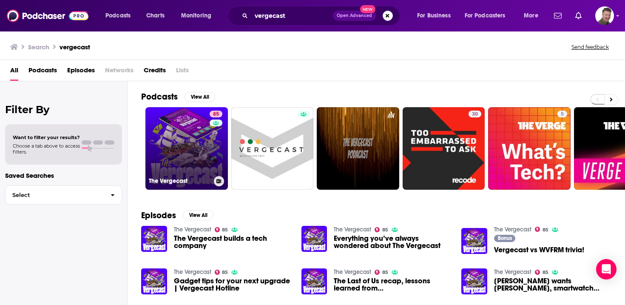
click at [172, 149] on link "85 The Vergecast" at bounding box center [186, 148] width 82 height 82
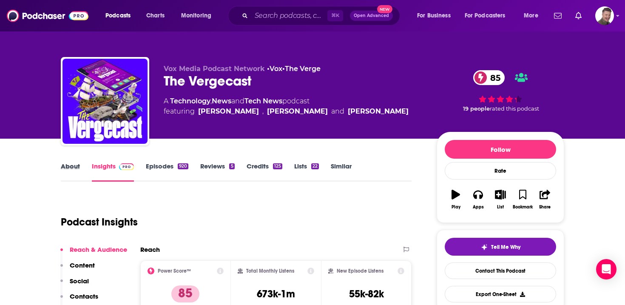
click at [79, 164] on div "About" at bounding box center [76, 172] width 31 height 20
click at [73, 168] on link "About" at bounding box center [70, 172] width 19 height 20
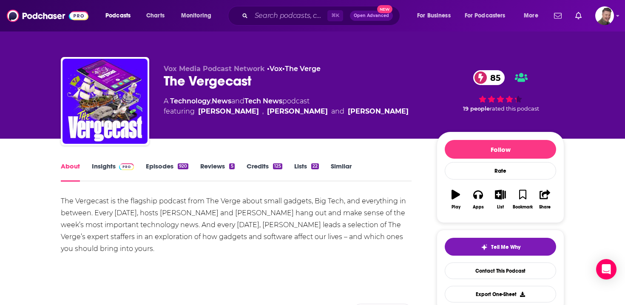
click at [163, 169] on link "Episodes 920" at bounding box center [167, 172] width 42 height 20
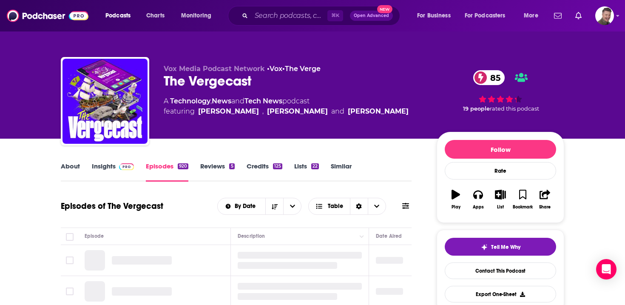
scroll to position [122, 0]
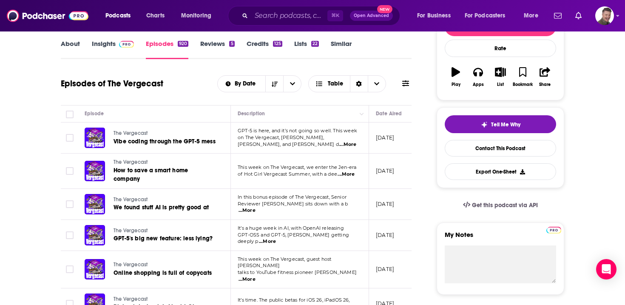
click at [346, 172] on span "...More" at bounding box center [345, 174] width 17 height 7
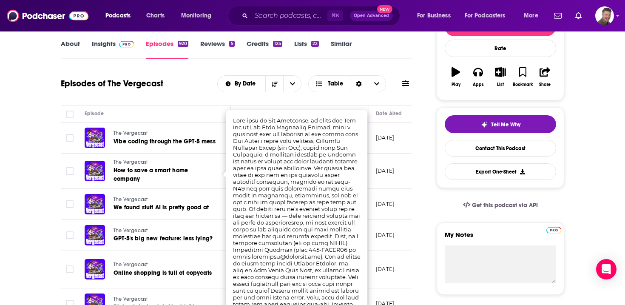
click at [410, 101] on div "Episodes of The Vergecast By Date Table" at bounding box center [236, 89] width 351 height 33
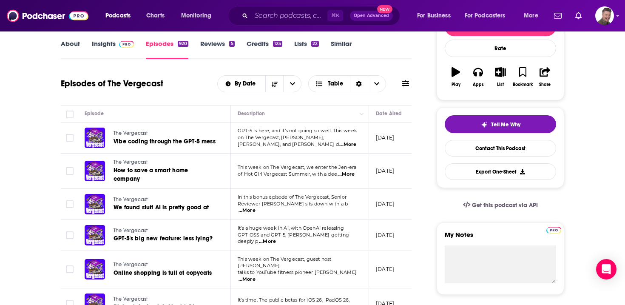
click at [78, 46] on link "About" at bounding box center [70, 50] width 19 height 20
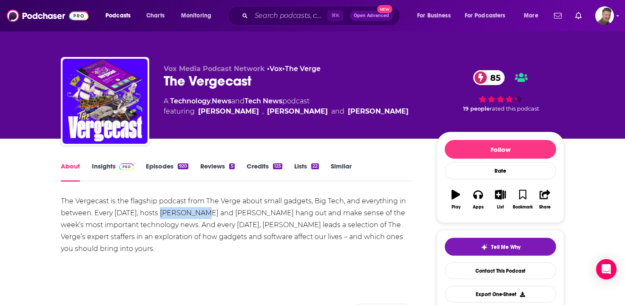
drag, startPoint x: 193, startPoint y: 213, endPoint x: 157, endPoint y: 213, distance: 36.5
click at [157, 213] on div "The Vergecast is the flagship podcast from The Verge about small gadgets, Big T…" at bounding box center [236, 224] width 351 height 59
copy div "[PERSON_NAME]"
click at [109, 165] on link "Insights" at bounding box center [113, 172] width 42 height 20
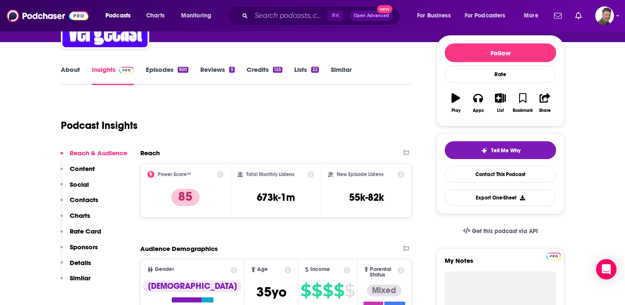
scroll to position [97, 0]
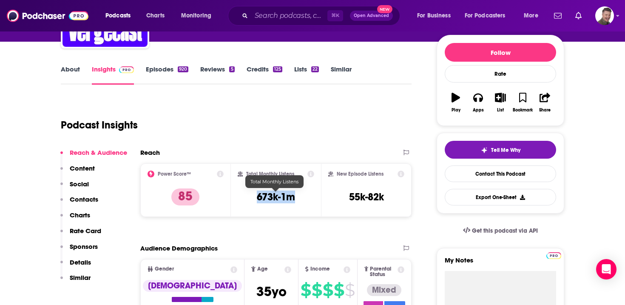
drag, startPoint x: 298, startPoint y: 195, endPoint x: 247, endPoint y: 197, distance: 51.0
click at [247, 197] on div "Total Monthly Listens 673k-1m" at bounding box center [276, 189] width 77 height 39
copy h3 "673k-1m"
click at [282, 14] on input "Search podcasts, credits, & more..." at bounding box center [289, 16] width 76 height 14
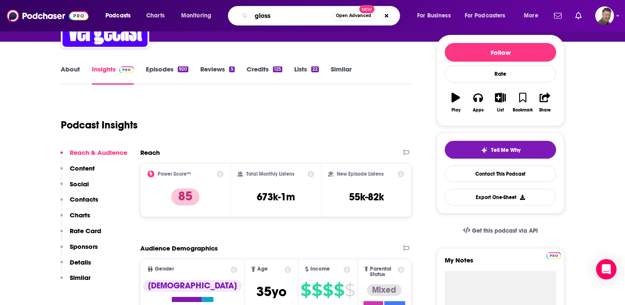
type input "glossy"
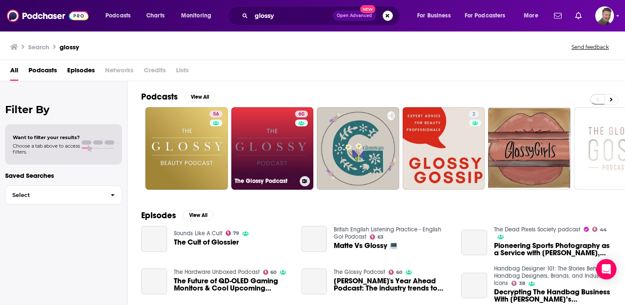
click at [262, 146] on link "60 The Glossy Podcast" at bounding box center [272, 148] width 82 height 82
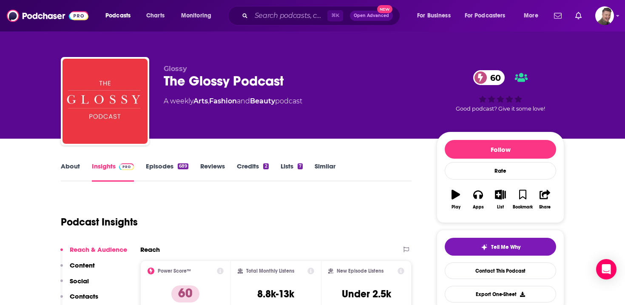
scroll to position [40, 0]
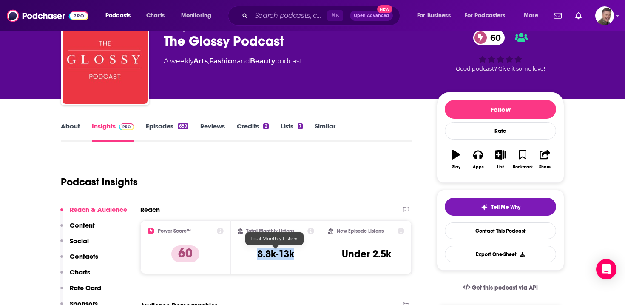
drag, startPoint x: 294, startPoint y: 257, endPoint x: 257, endPoint y: 256, distance: 37.0
click at [257, 256] on h3 "8.8k-13k" at bounding box center [275, 253] width 37 height 13
copy h3 "8.8k-13k"
